Goal: Task Accomplishment & Management: Manage account settings

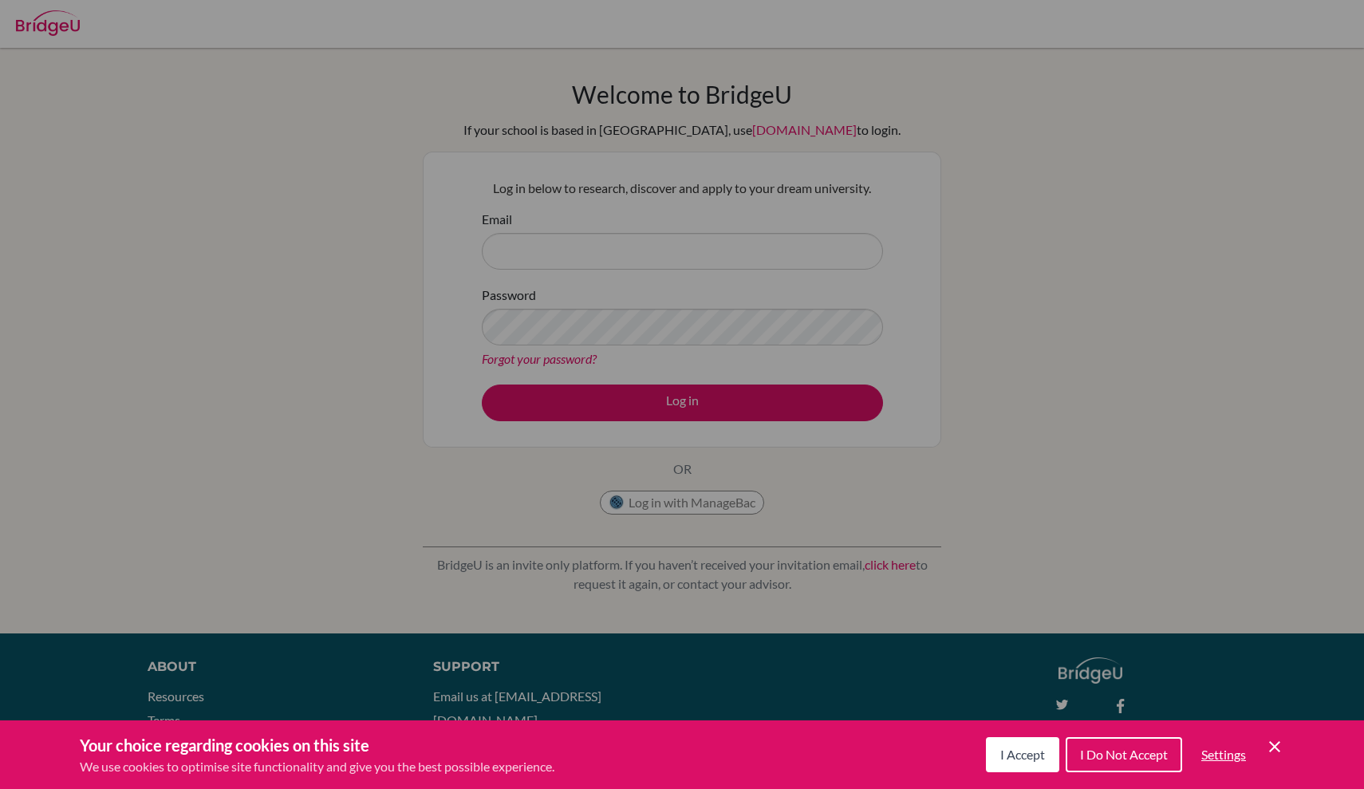
click at [1277, 742] on icon "Cookie Control Close Icon" at bounding box center [1274, 746] width 19 height 19
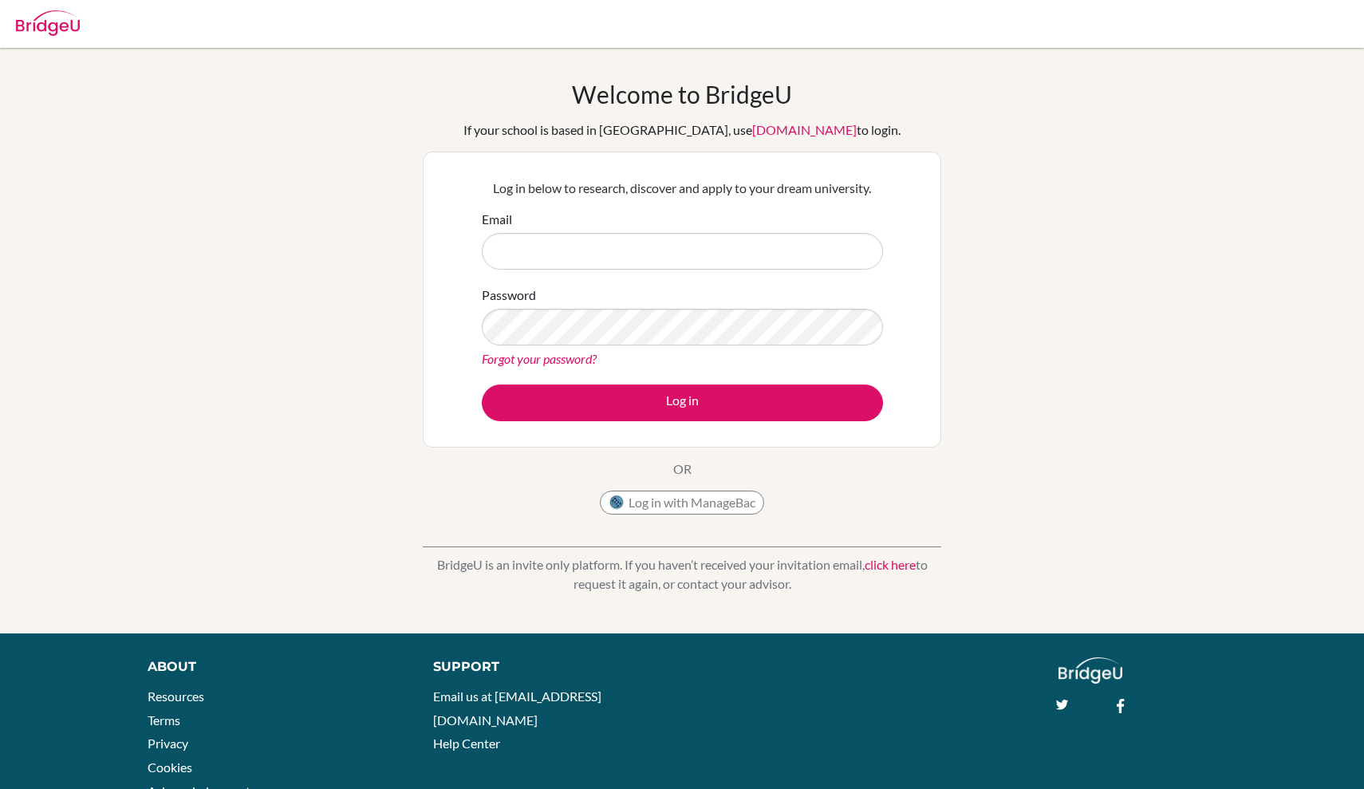
click at [808, 273] on form "Email Password Forgot your password? Log in" at bounding box center [682, 315] width 401 height 211
click at [808, 261] on input "Email" at bounding box center [682, 251] width 401 height 37
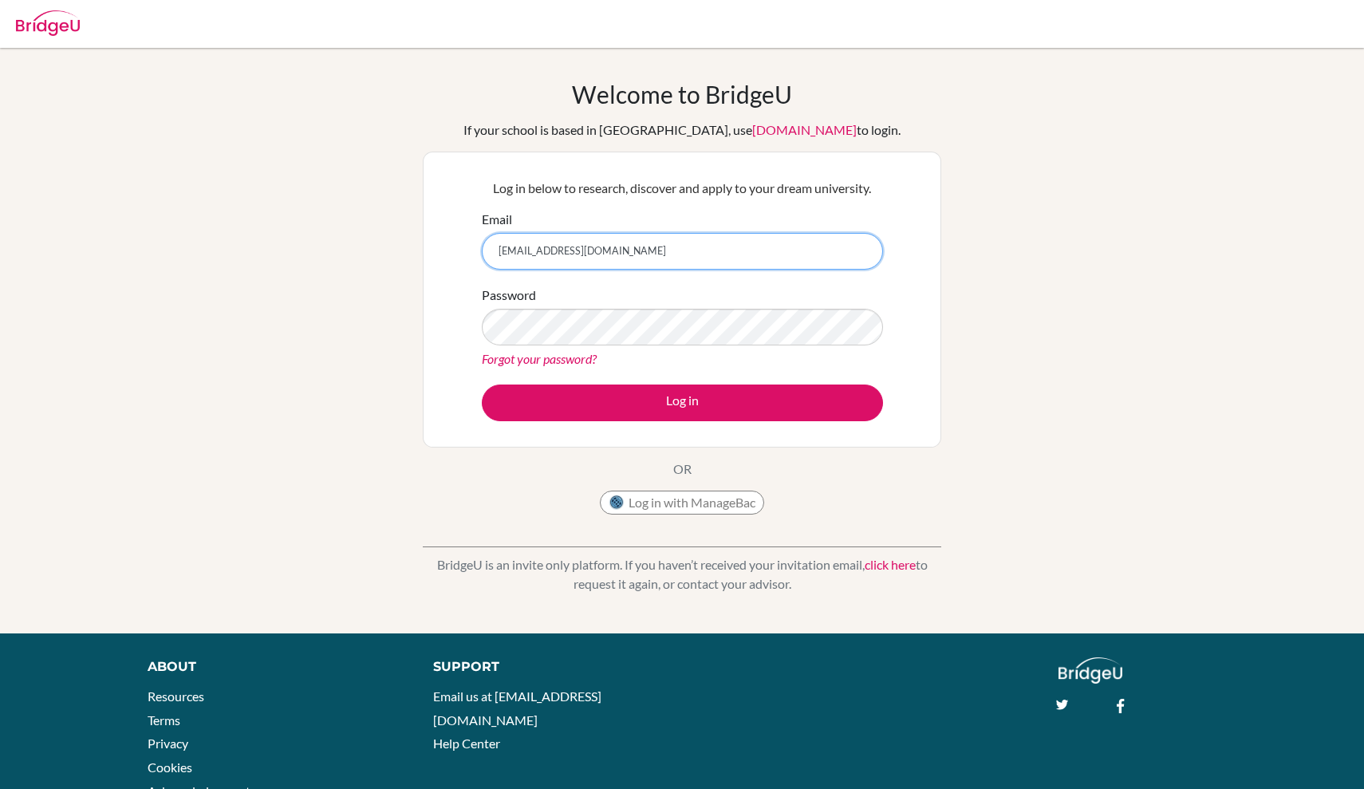
type input "[EMAIL_ADDRESS][DOMAIN_NAME]"
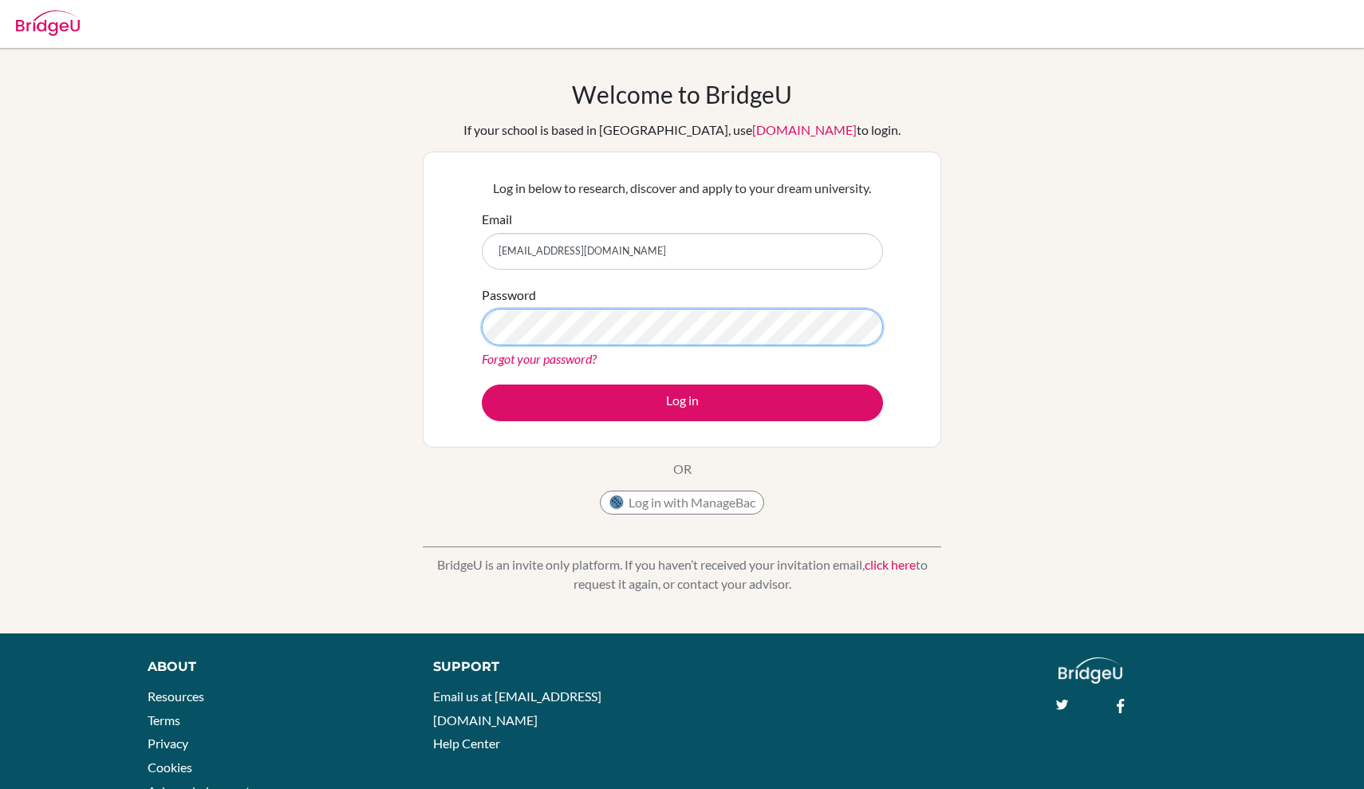
click at [682, 402] on button "Log in" at bounding box center [682, 403] width 401 height 37
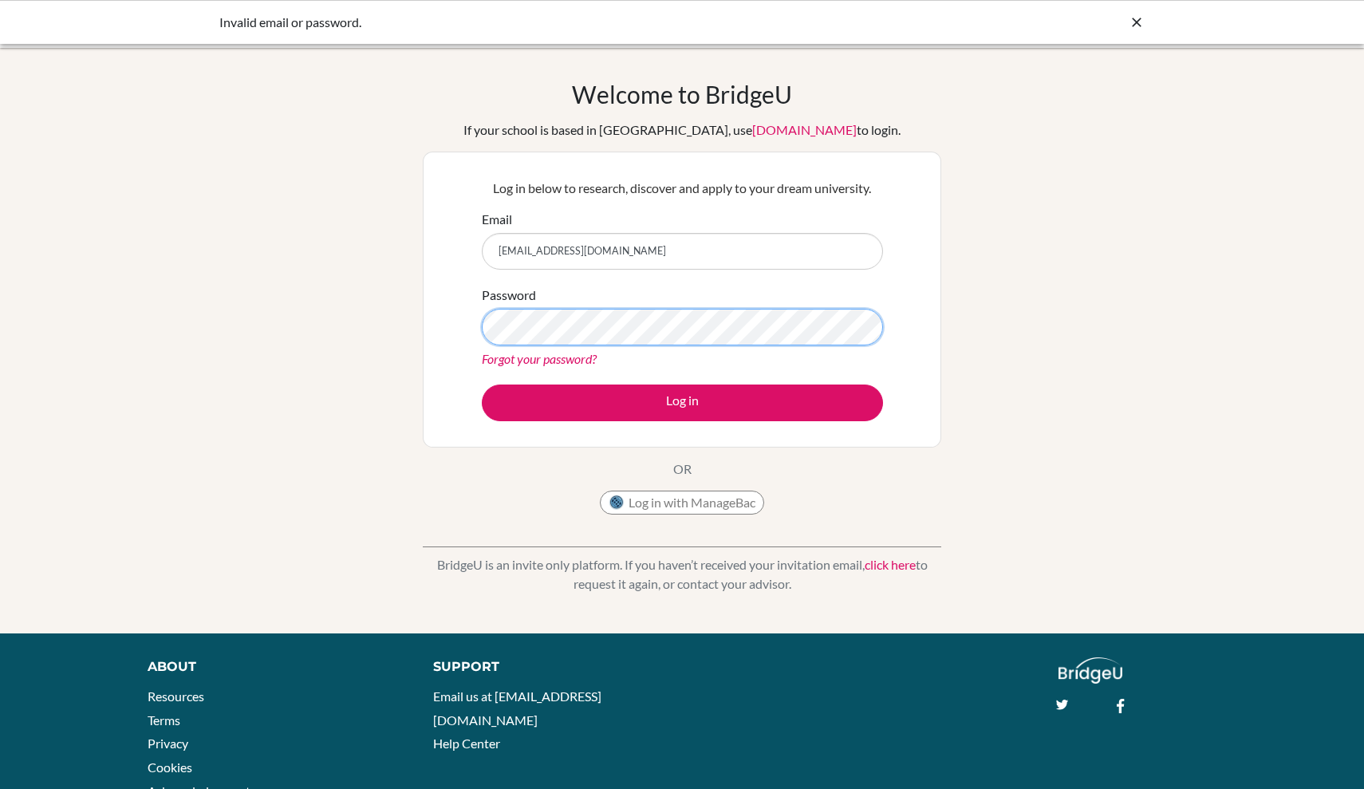
click at [682, 402] on button "Log in" at bounding box center [682, 403] width 401 height 37
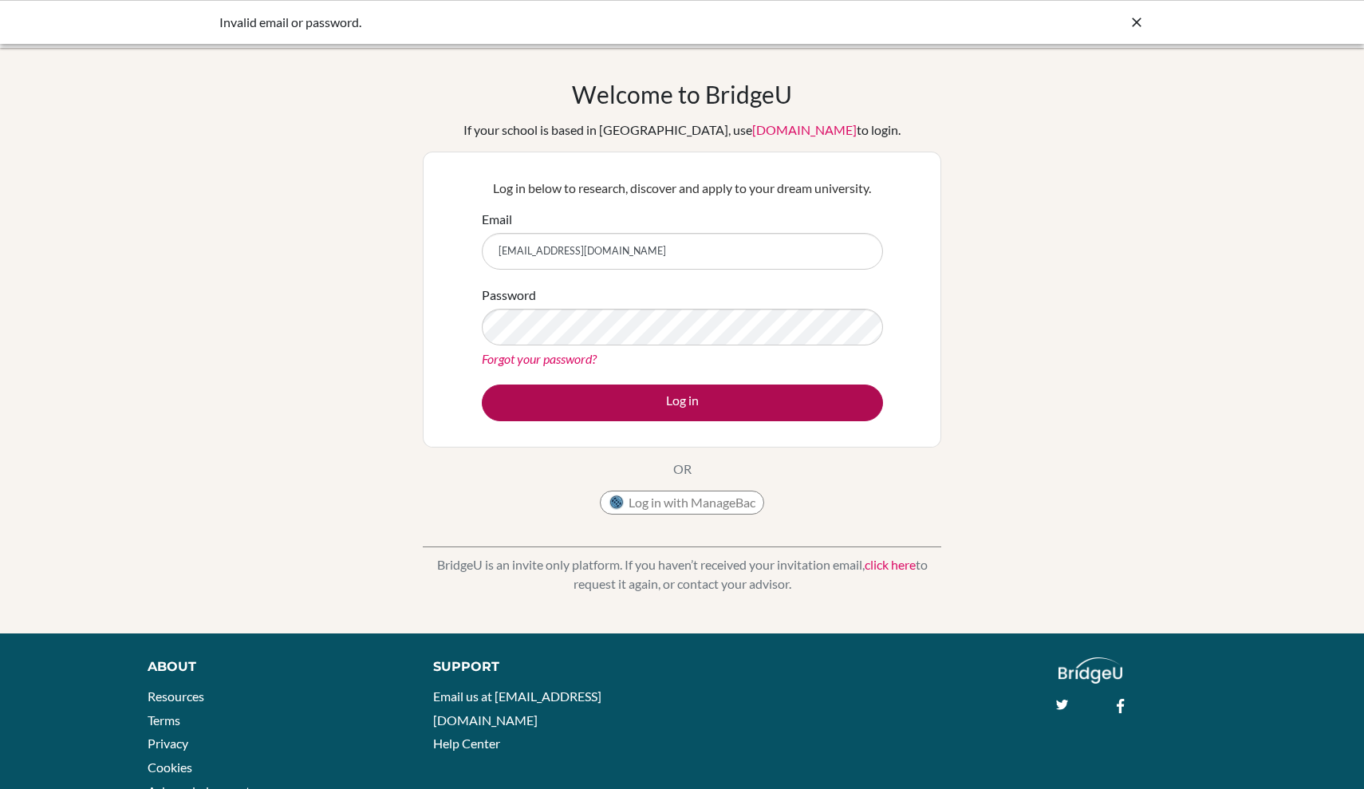
click at [654, 401] on button "Log in" at bounding box center [682, 403] width 401 height 37
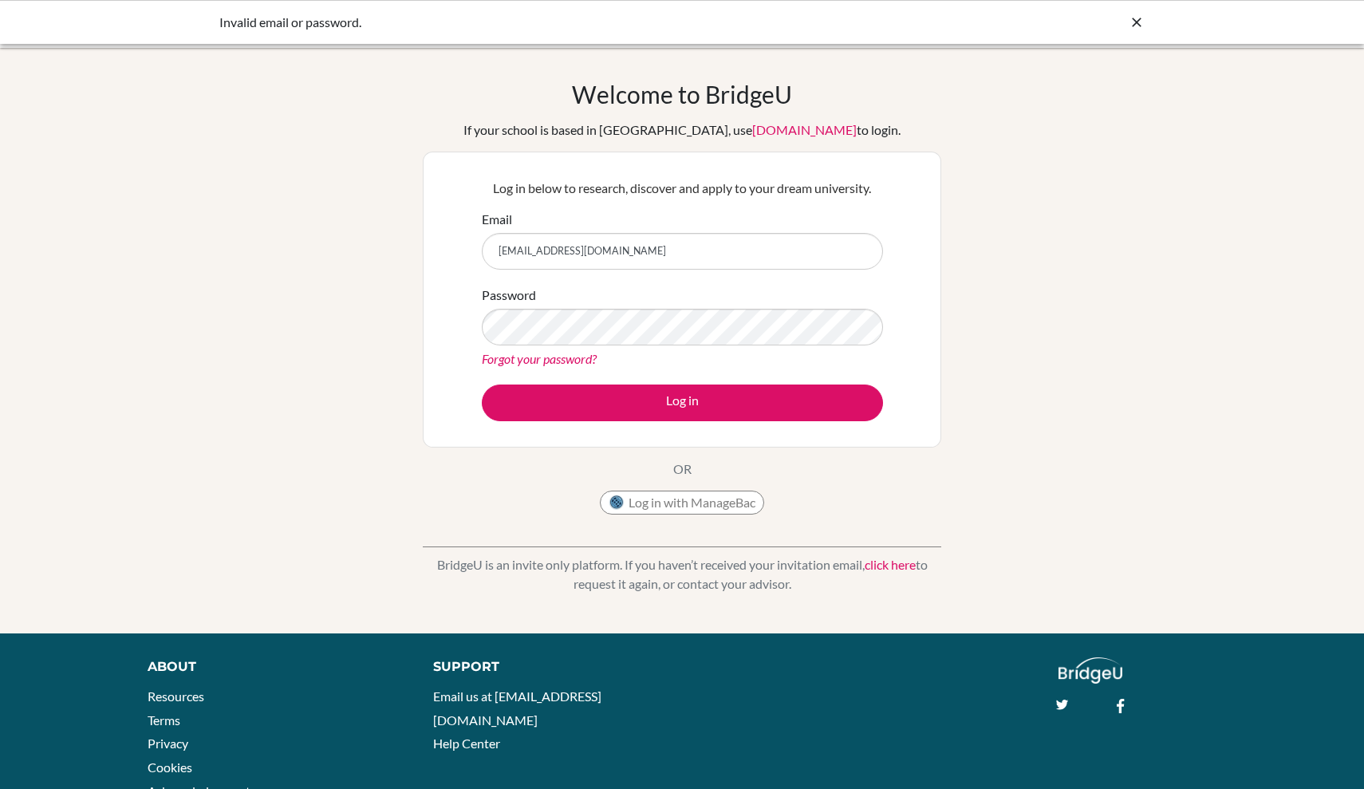
click at [532, 509] on div "Welcome to [GEOGRAPHIC_DATA] If your school is based in [GEOGRAPHIC_DATA], use …" at bounding box center [682, 301] width 519 height 443
